Goal: Browse casually: Explore the website without a specific task or goal

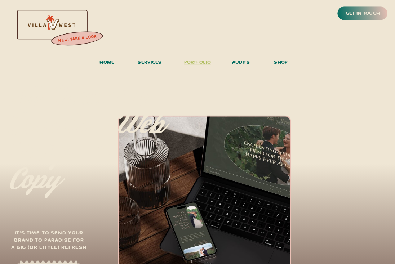
click at [194, 62] on h3 "portfolio" at bounding box center [197, 64] width 31 height 12
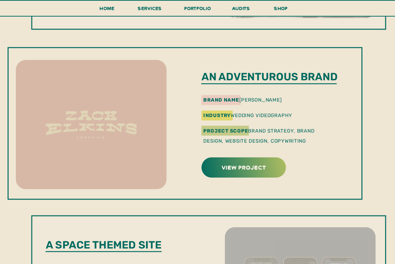
scroll to position [675, 0]
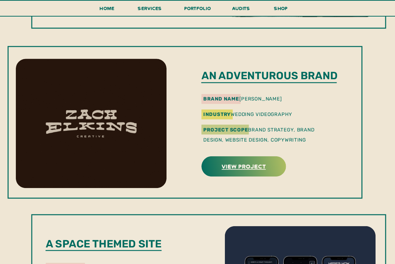
click at [226, 167] on h3 "view project" at bounding box center [243, 166] width 82 height 10
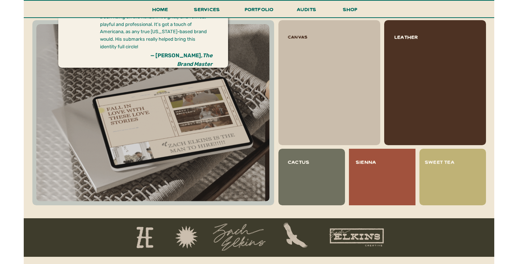
scroll to position [749, 0]
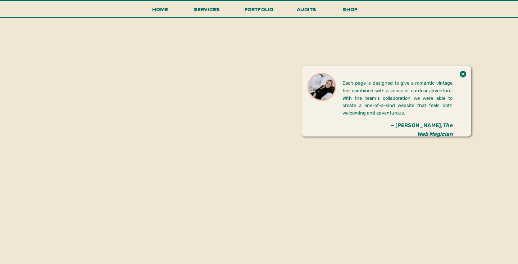
click at [291, 167] on div "get in touch new! take a look Home shop services portfolio audits menu all incl…" at bounding box center [259, 173] width 518 height 2882
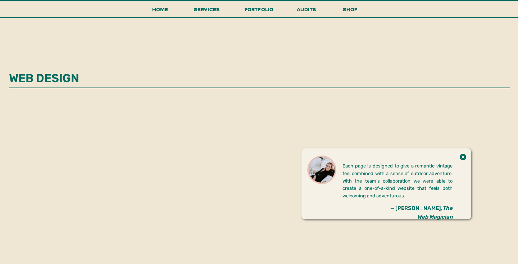
click at [78, 76] on h1 "web design" at bounding box center [49, 78] width 80 height 14
click at [165, 113] on div "get in touch new! take a look Home shop services portfolio audits menu all incl…" at bounding box center [259, 255] width 518 height 2882
click at [209, 124] on div "get in touch new! take a look Home shop services portfolio audits menu all incl…" at bounding box center [259, 255] width 518 height 2882
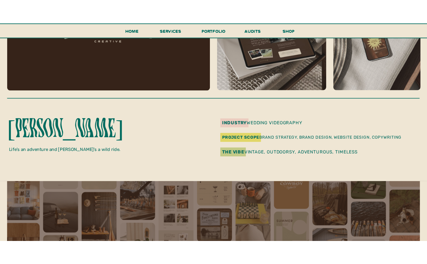
scroll to position [152, 0]
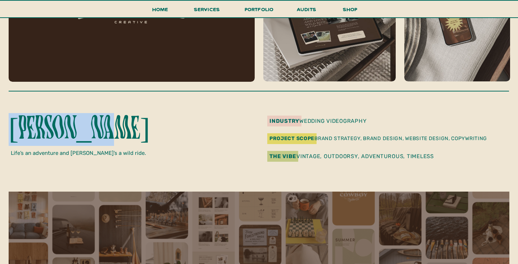
drag, startPoint x: 11, startPoint y: 118, endPoint x: 94, endPoint y: 137, distance: 85.2
click at [94, 137] on p "[PERSON_NAME]" at bounding box center [87, 129] width 157 height 32
drag, startPoint x: 105, startPoint y: 135, endPoint x: 5, endPoint y: 135, distance: 99.3
copy div "[PERSON_NAME]"
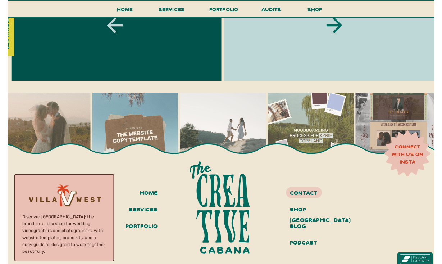
scroll to position [2611, 0]
